Goal: Navigation & Orientation: Find specific page/section

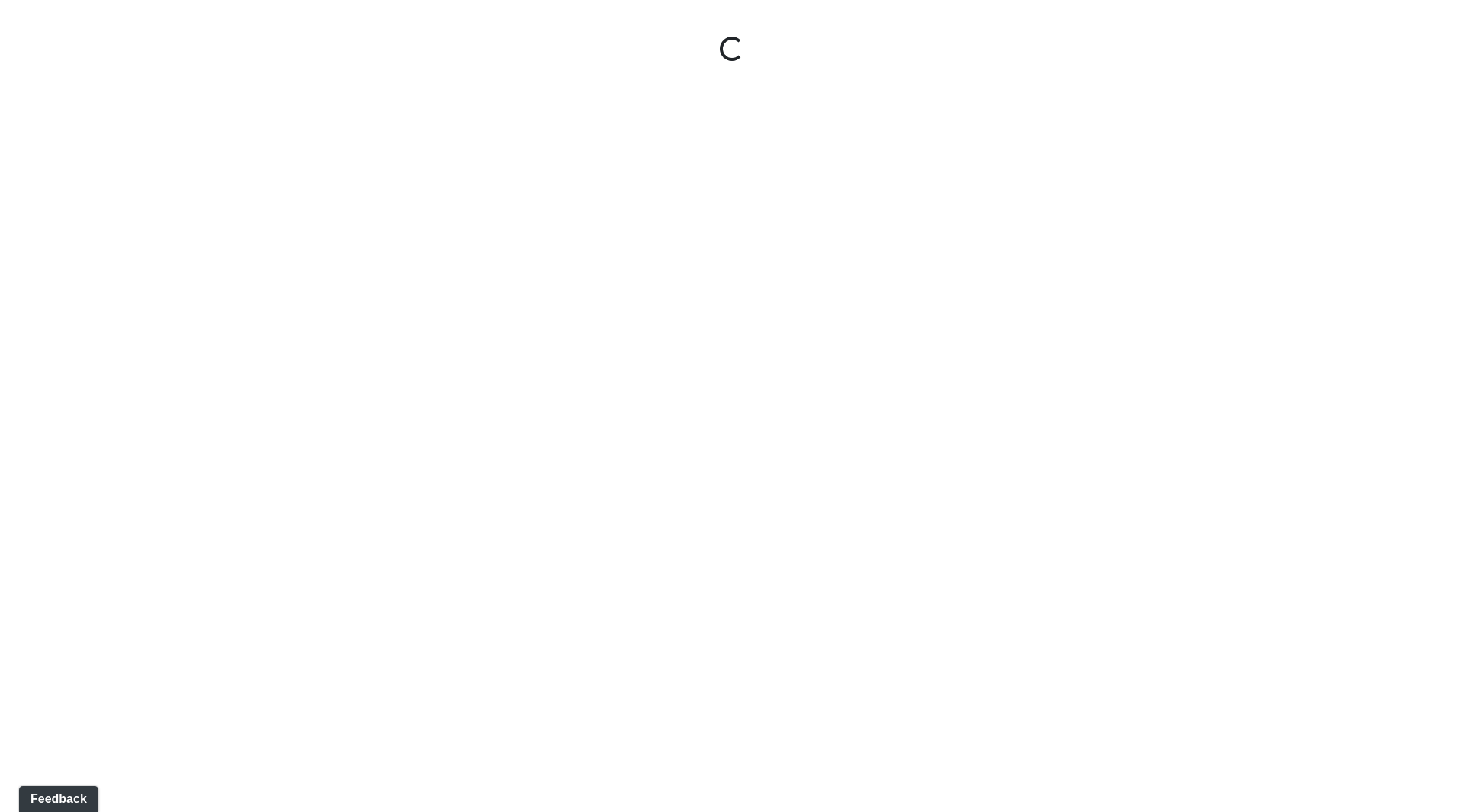
select select "ok5a3DN5DKaykbBBEtg6DG"
select select "wudMmRUKkNcJxyDemVtr2M"
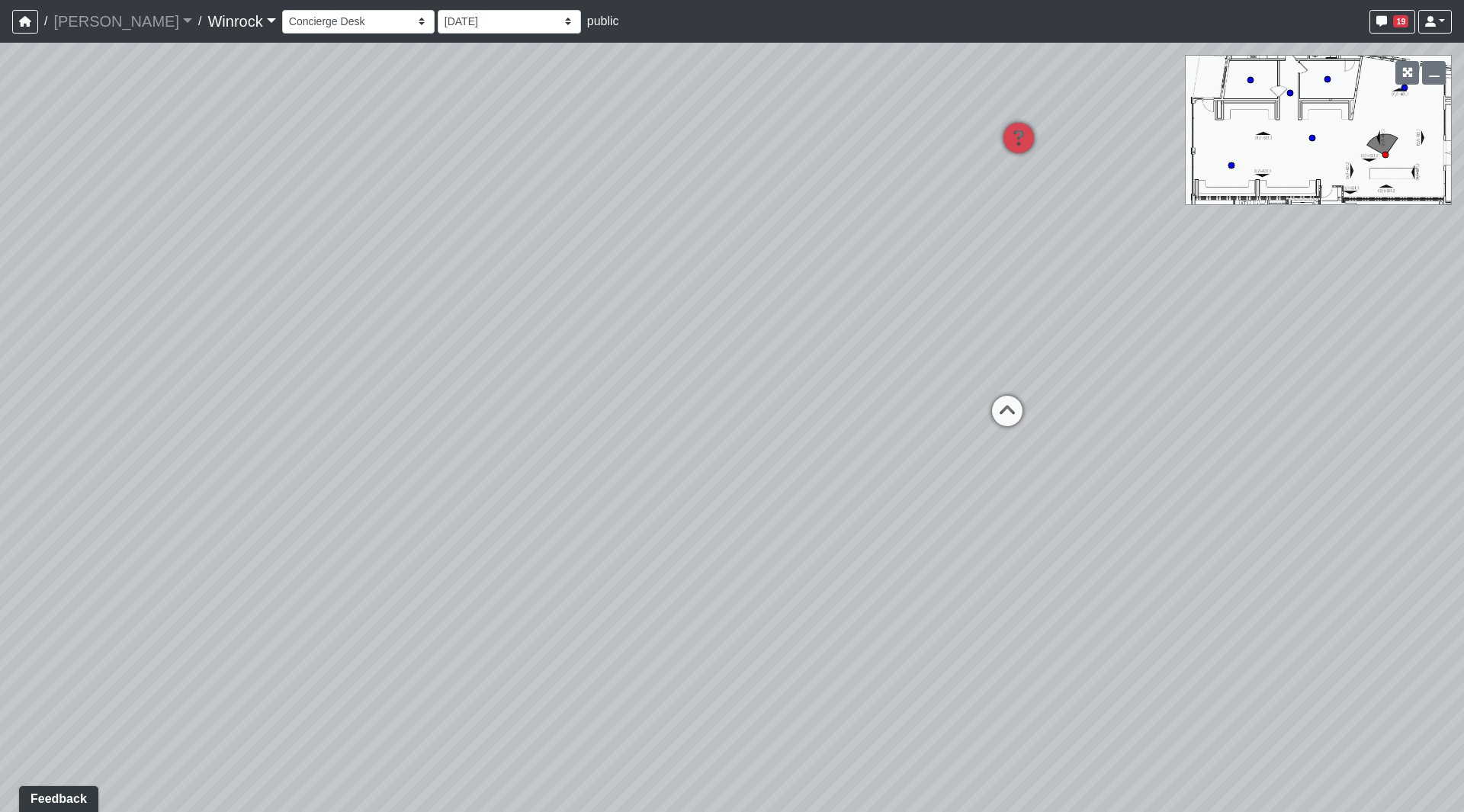
drag, startPoint x: 638, startPoint y: 288, endPoint x: 1073, endPoint y: 301, distance: 435.2
click at [1073, 301] on div "Loading... Arch Booths 1 Loading... Archway Loading... Created by [PERSON_NAME]…" at bounding box center [732, 427] width 1464 height 769
drag, startPoint x: 495, startPoint y: 286, endPoint x: 717, endPoint y: 266, distance: 222.9
click at [717, 266] on div "Loading... Arch Booths 1 Loading... Archway Loading... Created by [PERSON_NAME]…" at bounding box center [732, 427] width 1464 height 769
drag, startPoint x: 712, startPoint y: 259, endPoint x: -299, endPoint y: 280, distance: 1011.2
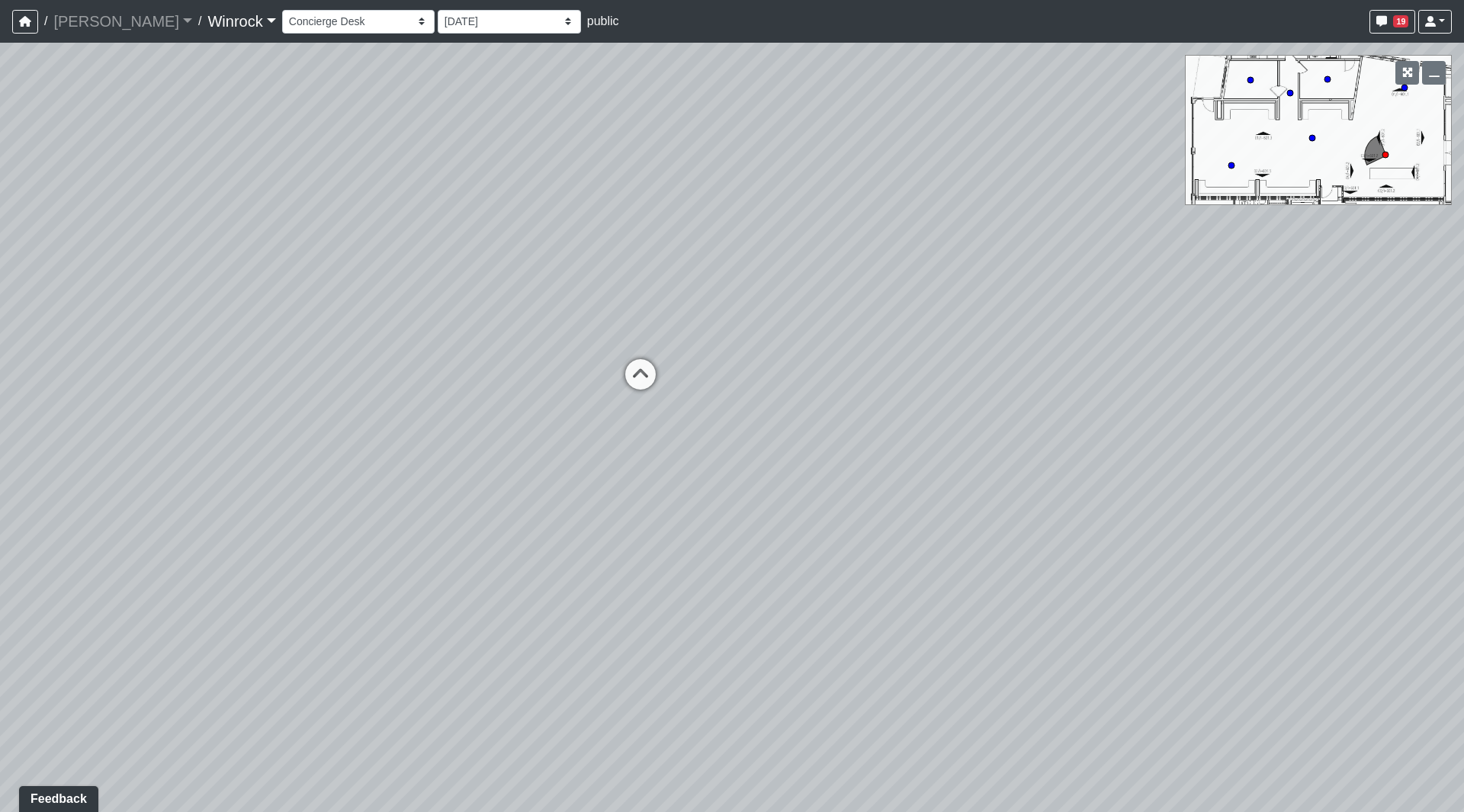
click at [0, 280] on html "/ [PERSON_NAME] [PERSON_NAME] Loading... / Winrock Winrock Loading... Winrock W…" at bounding box center [732, 406] width 1464 height 812
click at [458, 389] on div "Loading... Arch Booths 1 Loading... Archway Loading... Created by [PERSON_NAME]…" at bounding box center [732, 427] width 1464 height 769
drag, startPoint x: 450, startPoint y: 385, endPoint x: 755, endPoint y: 381, distance: 305.0
click at [714, 383] on div "Loading... Arch Booths 1 Loading... Archway Loading... Created by [PERSON_NAME]…" at bounding box center [732, 427] width 1464 height 769
drag, startPoint x: 378, startPoint y: 421, endPoint x: 668, endPoint y: 554, distance: 319.0
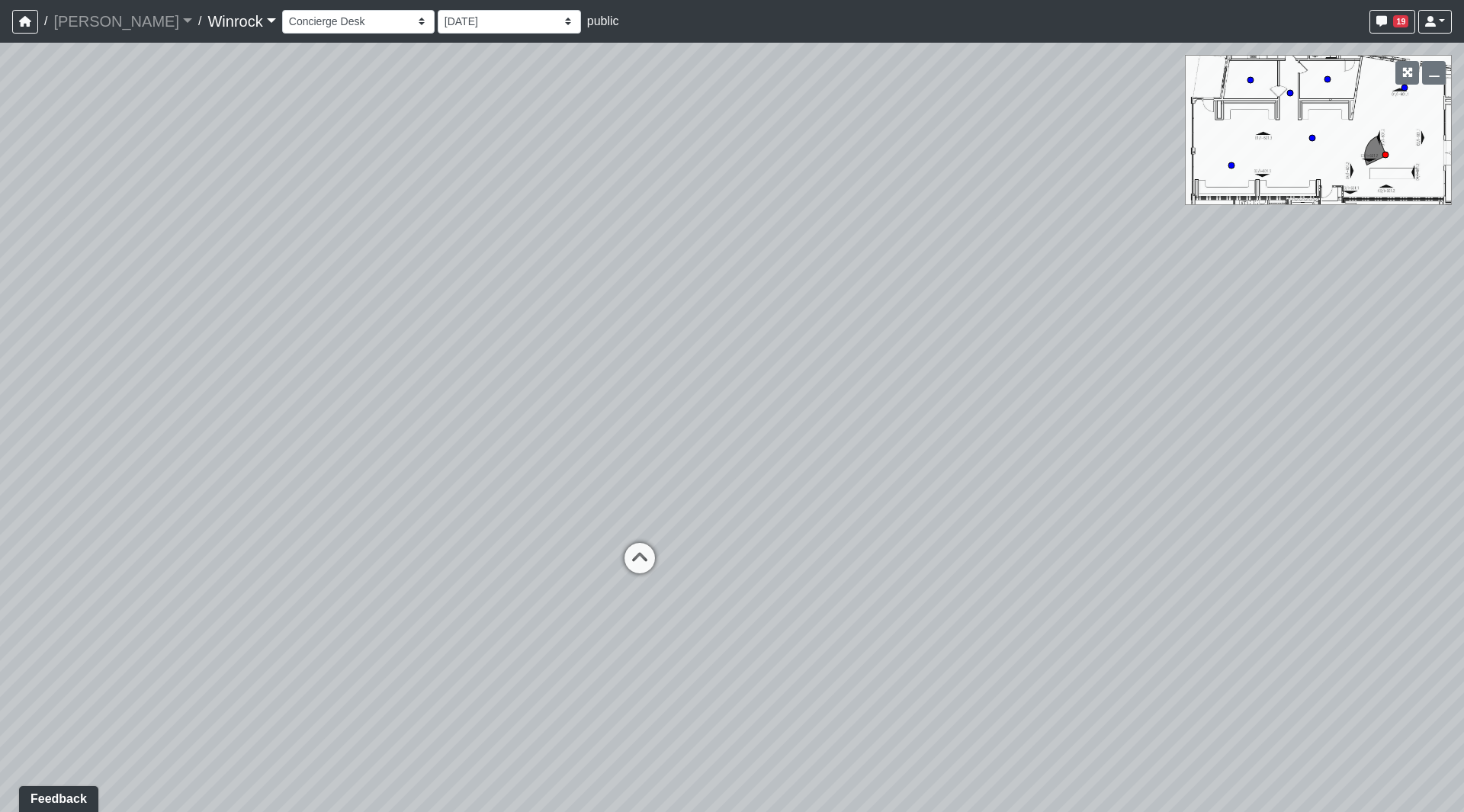
click at [1111, 546] on div "Loading... Arch Booths 1 Loading... Archway Loading... Created by [PERSON_NAME]…" at bounding box center [732, 427] width 1464 height 769
drag, startPoint x: 581, startPoint y: 528, endPoint x: 796, endPoint y: 510, distance: 215.8
click at [759, 510] on div "Loading... Arch Booths 1 Loading... Archway Loading... Created by [PERSON_NAME]…" at bounding box center [732, 427] width 1464 height 769
click at [756, 549] on icon at bounding box center [761, 546] width 46 height 46
select select "9o7EYXsZDxe2Y342yUSa48"
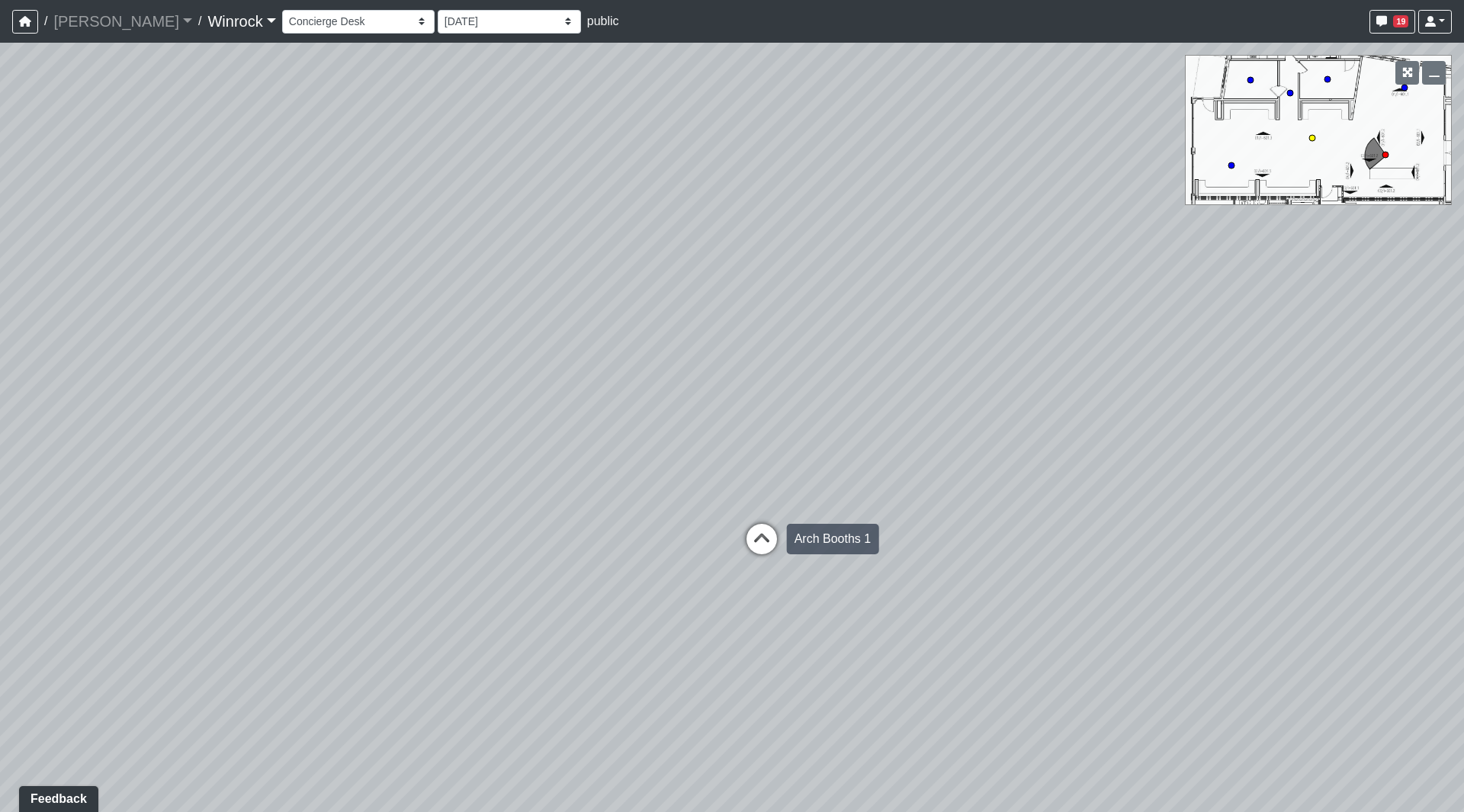
select select "wudMmRUKkNcJxyDemVtr2M"
click at [498, 515] on icon at bounding box center [520, 526] width 46 height 46
select select "wAJMN5fRUA36VRquDePc1f"
select select "wudMmRUKkNcJxyDemVtr2M"
drag, startPoint x: 528, startPoint y: 454, endPoint x: 420, endPoint y: 474, distance: 109.8
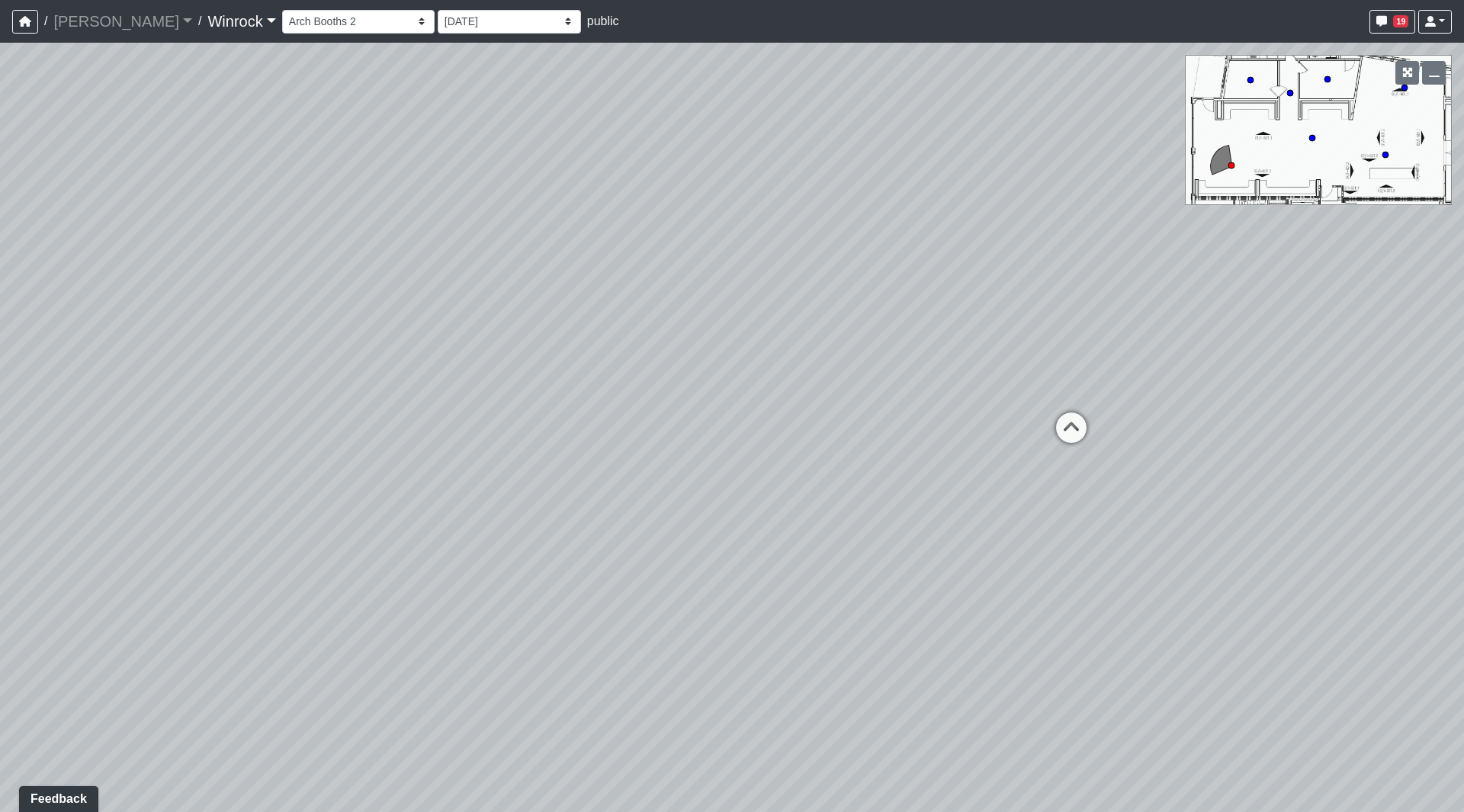
click at [410, 474] on div "Loading... Arch Booths 1 Loading... Archway Loading... Created by [PERSON_NAME]…" at bounding box center [732, 427] width 1464 height 769
click at [957, 453] on icon at bounding box center [967, 451] width 46 height 46
select select "hxCA9m3Svx7faStTSajr6R"
select select "wudMmRUKkNcJxyDemVtr2M"
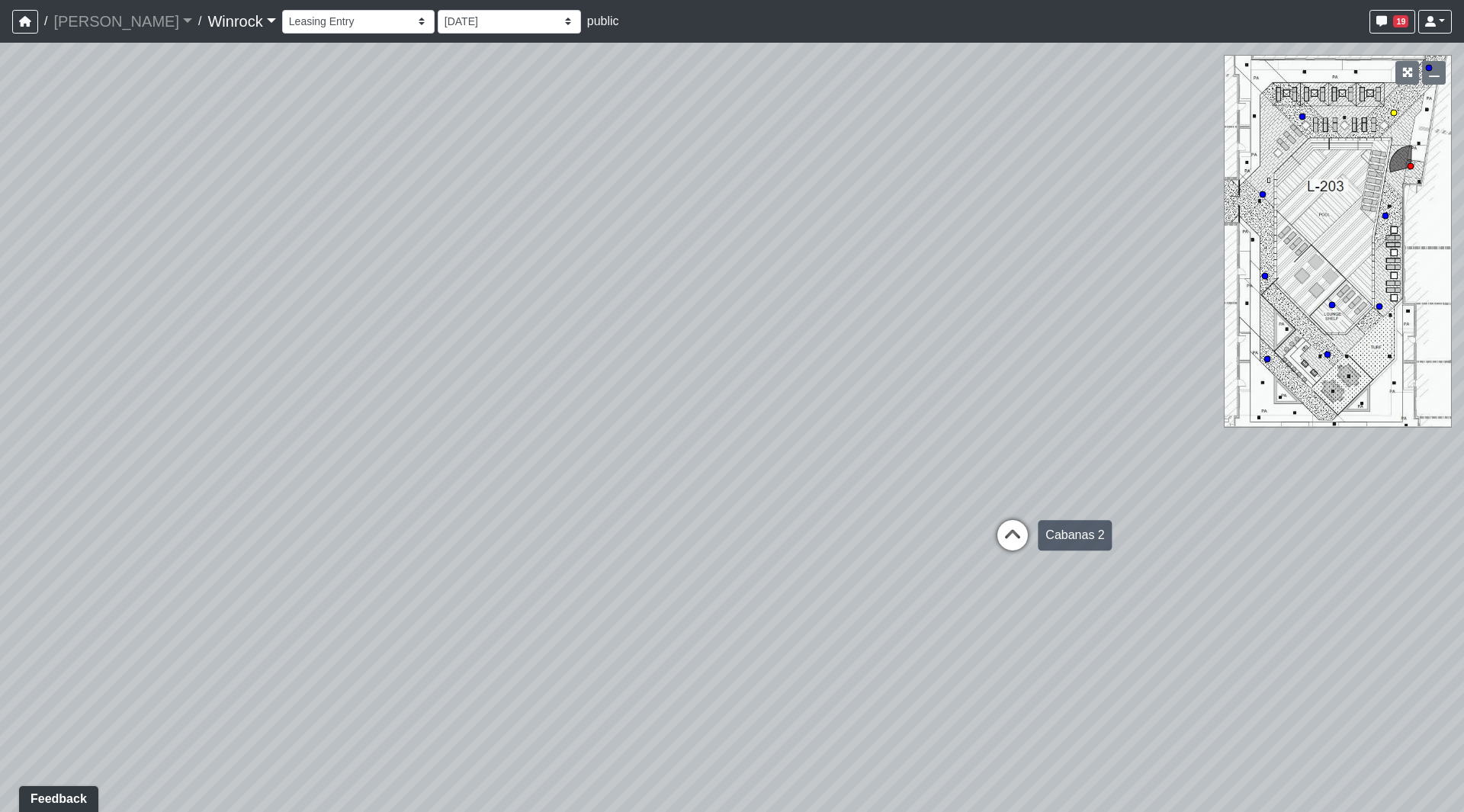
click at [1003, 528] on icon at bounding box center [1012, 542] width 46 height 46
select select "gucC9CUK1aapALwAR7N9Kd"
select select "wudMmRUKkNcJxyDemVtr2M"
drag, startPoint x: 748, startPoint y: 434, endPoint x: 1018, endPoint y: 428, distance: 270.1
click at [962, 431] on div "Loading... Arch Booths 1 Loading... Archway Loading... Created by [PERSON_NAME]…" at bounding box center [732, 427] width 1464 height 769
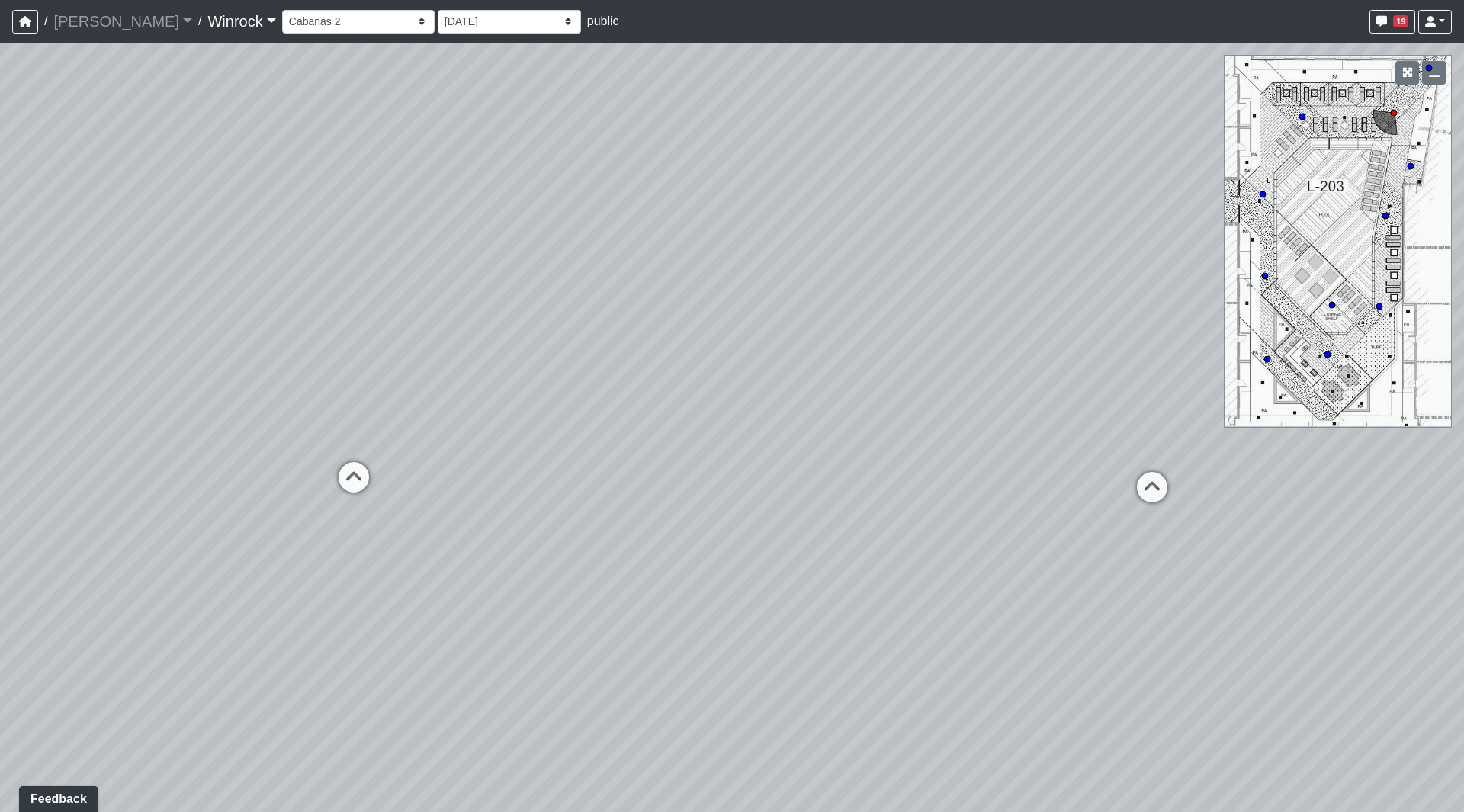
drag, startPoint x: 769, startPoint y: 449, endPoint x: 497, endPoint y: 449, distance: 272.0
click at [497, 449] on div "Loading... Arch Booths 1 Loading... Archway Loading... Created by [PERSON_NAME]…" at bounding box center [732, 427] width 1464 height 769
click at [1021, 484] on icon at bounding box center [1018, 480] width 46 height 46
select select "oH4zT417djgBxocSDSFCFn"
select select "wudMmRUKkNcJxyDemVtr2M"
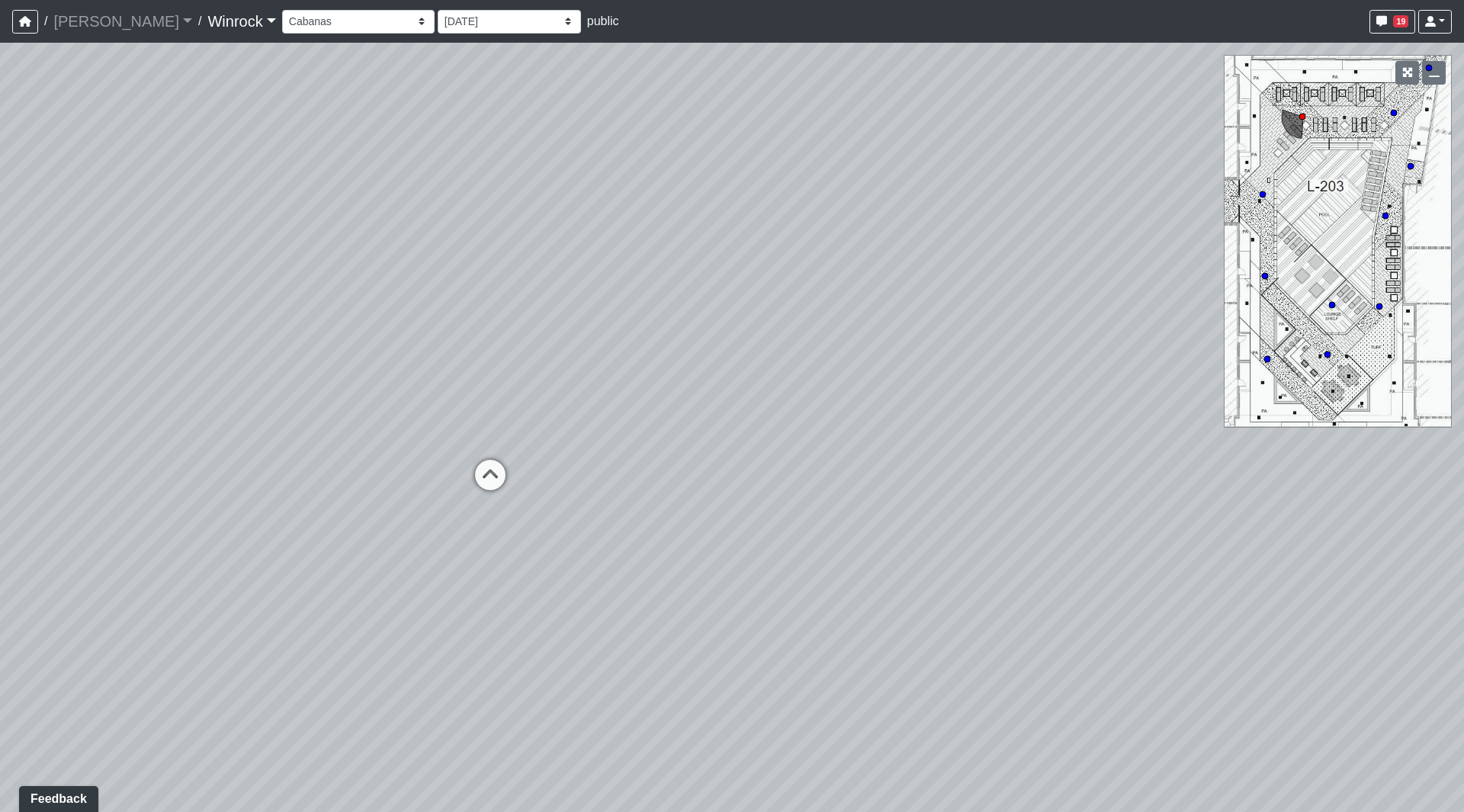
drag, startPoint x: 531, startPoint y: 388, endPoint x: 1305, endPoint y: 420, distance: 774.7
click at [1178, 420] on div "Loading... Arch Booths 1 Loading... Archway Loading... Created by [PERSON_NAME]…" at bounding box center [732, 427] width 1464 height 769
